Goal: Task Accomplishment & Management: Use online tool/utility

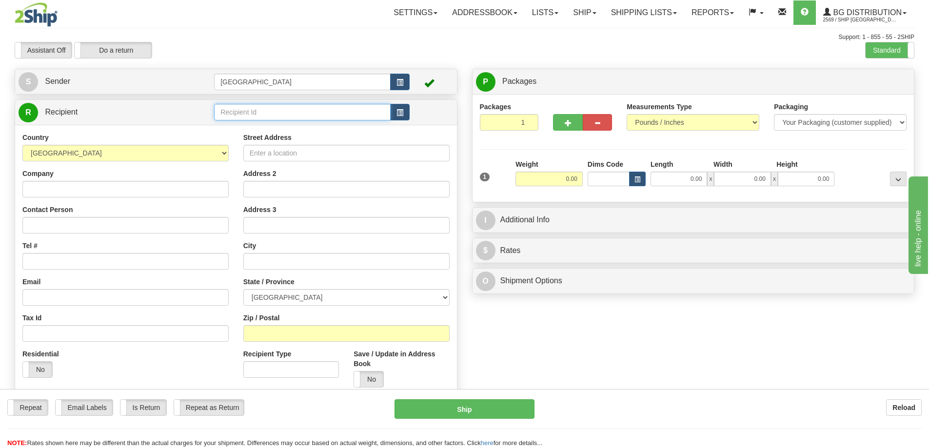
click at [254, 116] on input "text" at bounding box center [302, 112] width 176 height 17
click at [236, 126] on div "80055" at bounding box center [300, 127] width 167 height 11
type input "80055"
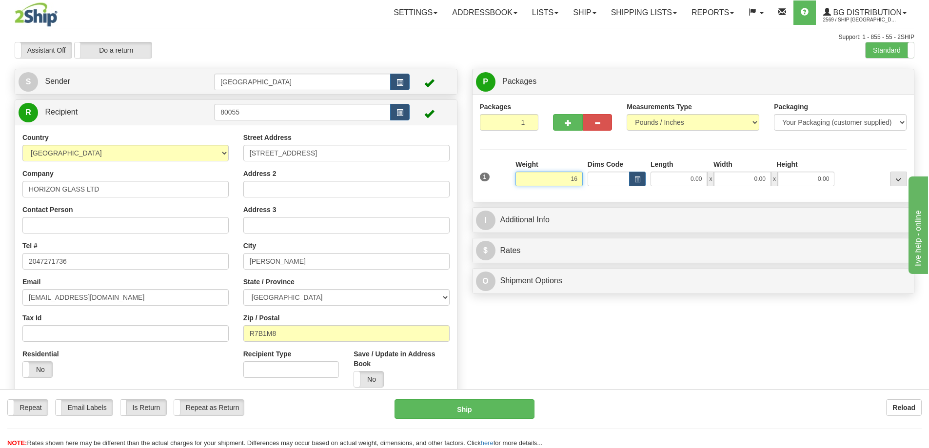
type input "16.00"
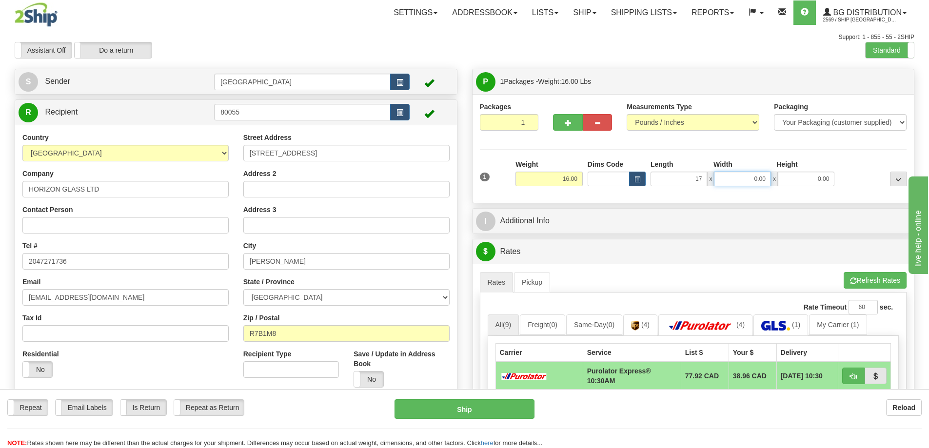
type input "17.00"
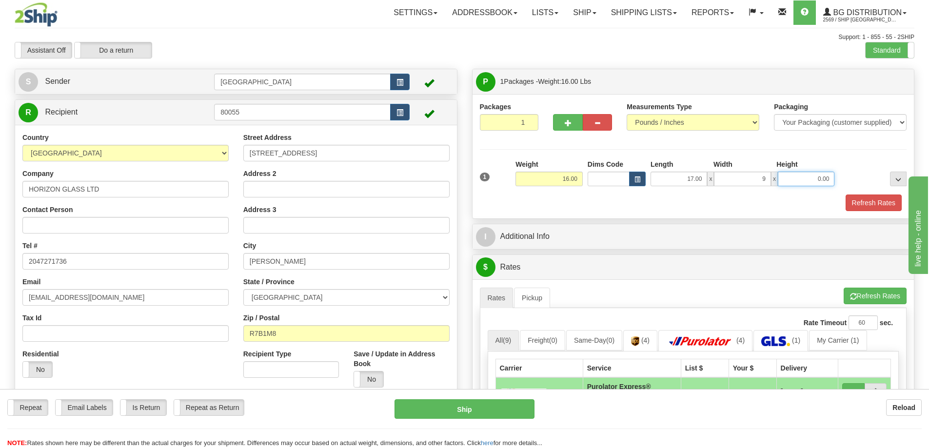
type input "9.00"
type input "5.00"
click at [865, 203] on button "Refresh Rates" at bounding box center [873, 202] width 56 height 17
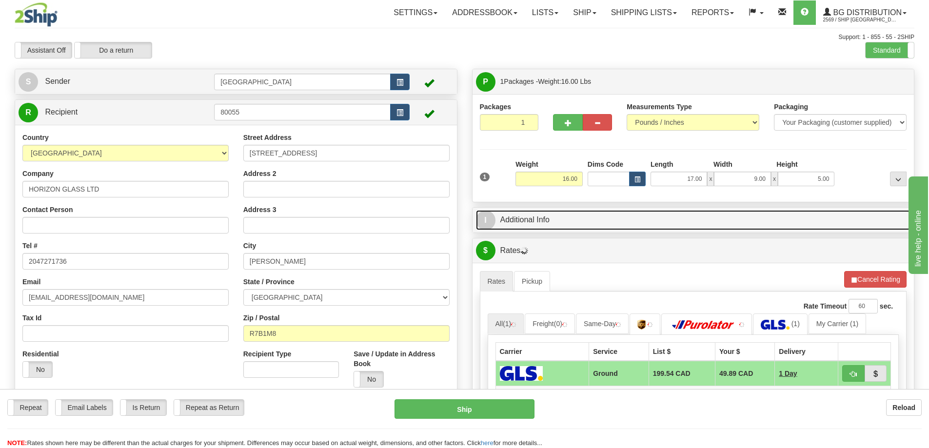
click at [667, 215] on link "I Additional Info" at bounding box center [693, 220] width 435 height 20
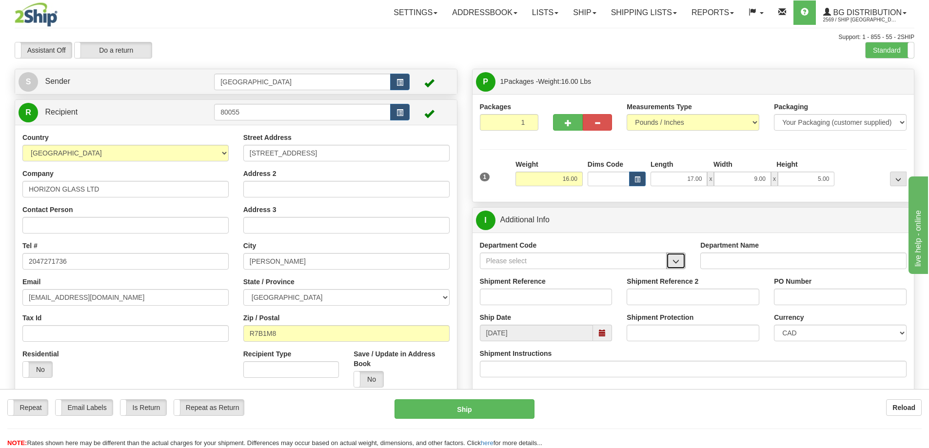
drag, startPoint x: 674, startPoint y: 260, endPoint x: 660, endPoint y: 267, distance: 14.6
click at [674, 260] on span "button" at bounding box center [675, 261] width 7 height 6
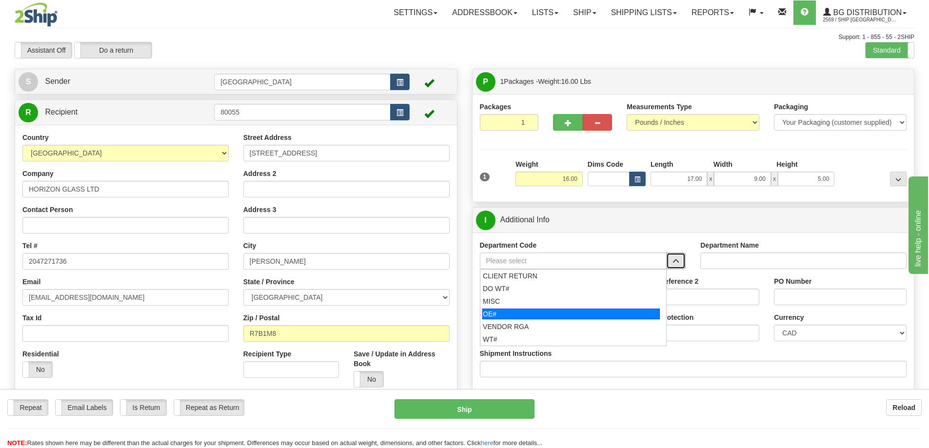
click at [582, 314] on div "OE#" at bounding box center [570, 314] width 177 height 11
type input "OE#"
type input "ORDERS"
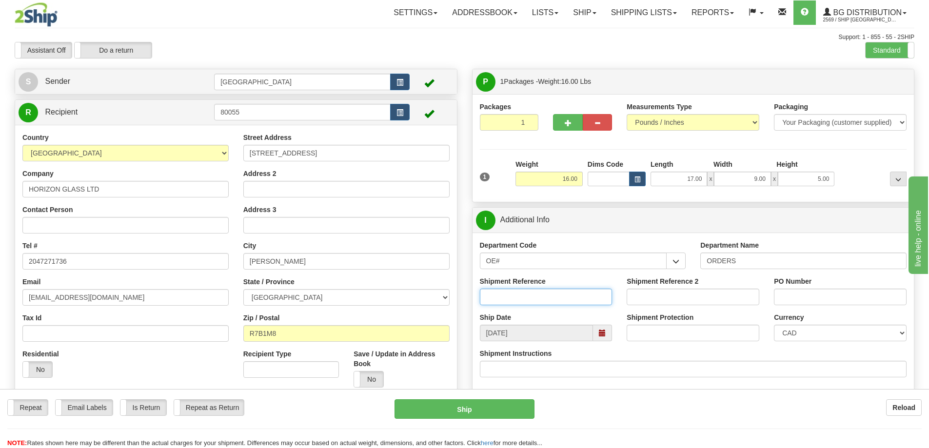
click at [555, 298] on input "Shipment Reference" at bounding box center [546, 297] width 133 height 17
type input "90040020-00"
click at [795, 292] on input "PO Number" at bounding box center [840, 297] width 133 height 17
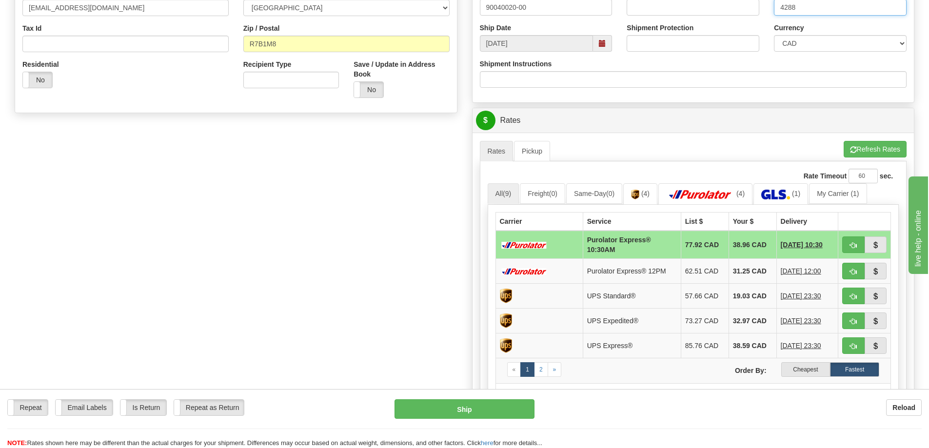
scroll to position [292, 0]
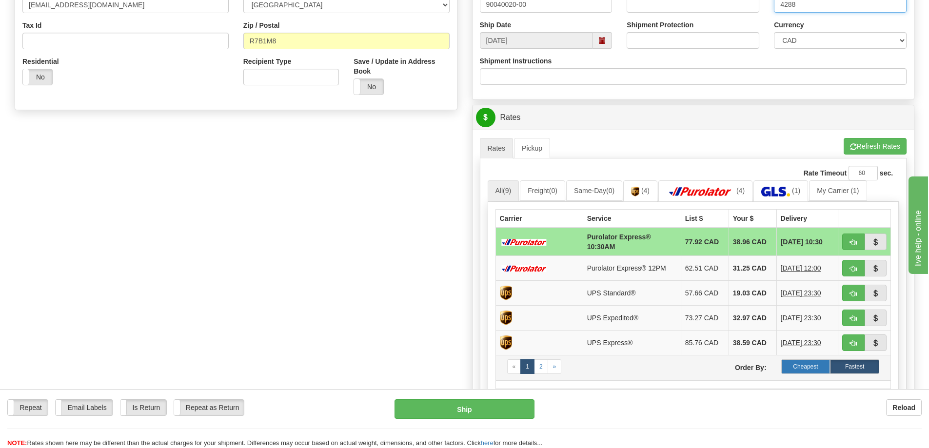
type input "4288"
click at [798, 366] on label "Cheapest" at bounding box center [805, 366] width 49 height 15
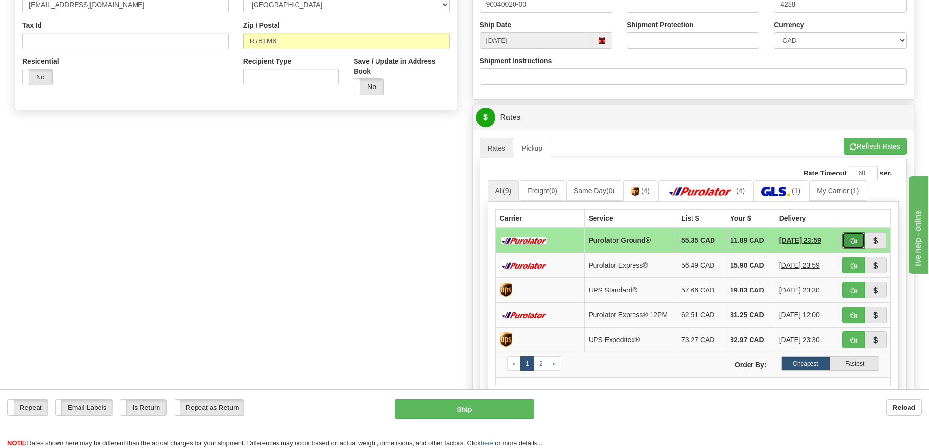
click at [852, 240] on span "button" at bounding box center [853, 241] width 7 height 6
type input "260"
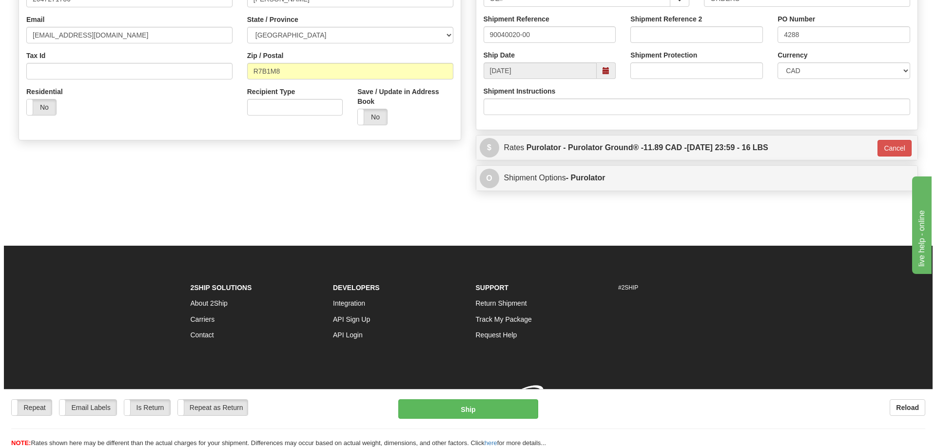
scroll to position [276, 0]
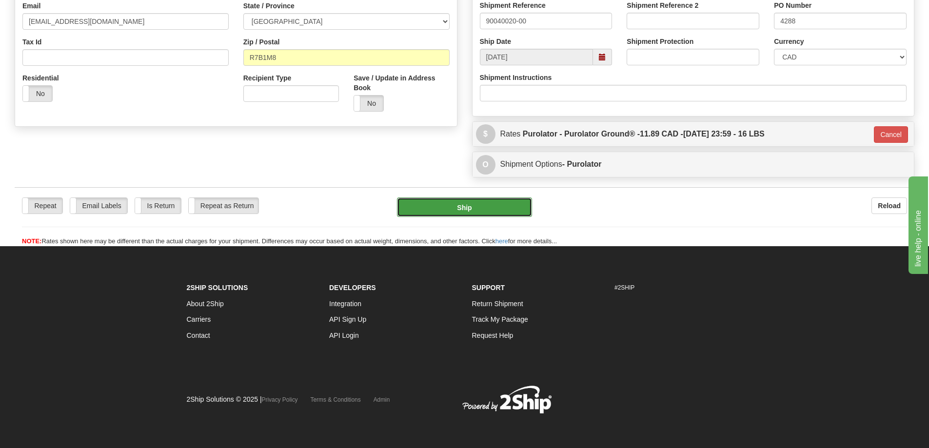
click at [484, 203] on button "Ship" at bounding box center [464, 206] width 135 height 19
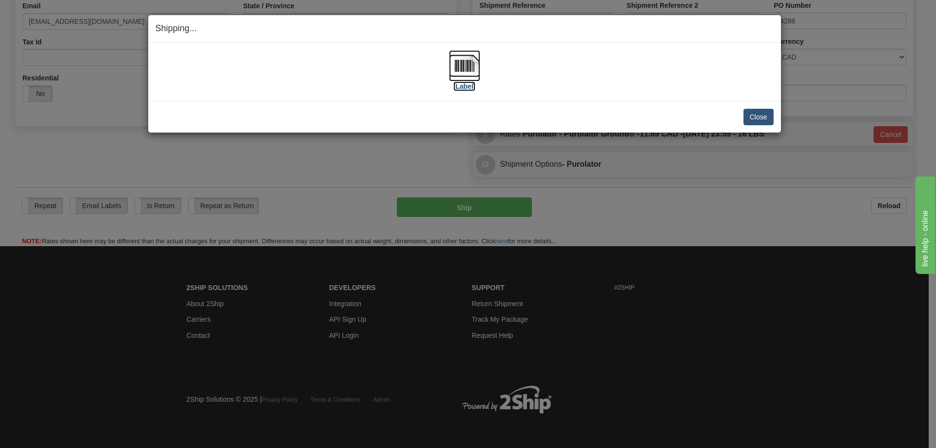
click at [466, 86] on label "[Label]" at bounding box center [464, 86] width 22 height 10
click at [752, 114] on button "Close" at bounding box center [758, 117] width 30 height 17
